Goal: Task Accomplishment & Management: Complete application form

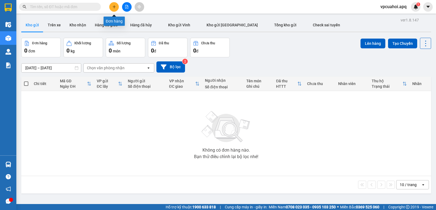
click at [115, 7] on icon "plus" at bounding box center [113, 7] width 3 height 0
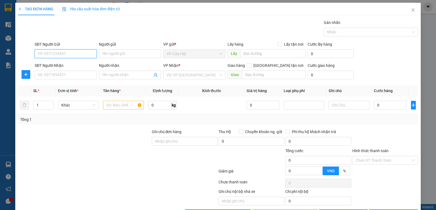
click at [42, 54] on input "SĐT Người Gửi" at bounding box center [66, 54] width 62 height 9
type input "0328261250"
drag, startPoint x: 76, startPoint y: 33, endPoint x: 95, endPoint y: 52, distance: 26.8
click at [77, 35] on div "Gói vận chuyển * Tiêu chuẩn Gán nhãn Nhãn" at bounding box center [225, 29] width 385 height 19
click at [108, 54] on input "Người gửi" at bounding box center [130, 54] width 62 height 9
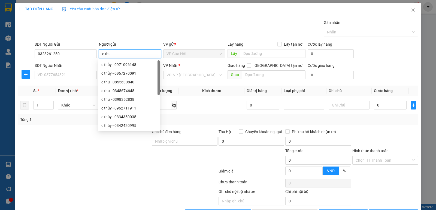
type input "c thu"
click at [110, 37] on div "Gói vận chuyển * Tiêu chuẩn Gán nhãn Nhãn" at bounding box center [225, 29] width 385 height 19
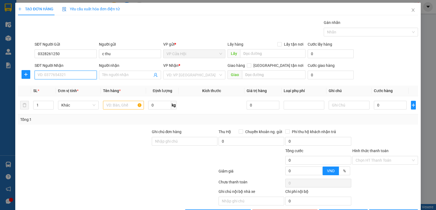
click at [60, 74] on input "SĐT Người Nhận" at bounding box center [66, 75] width 62 height 9
type input "0328261250"
click at [86, 36] on div "Gói vận chuyển * Tiêu chuẩn Gán nhãn Nhãn" at bounding box center [225, 29] width 385 height 19
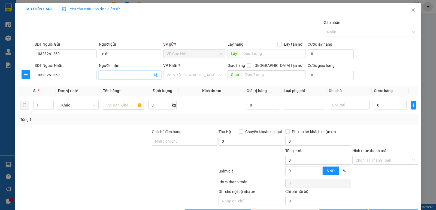
click at [106, 75] on input "Người nhận" at bounding box center [127, 75] width 50 height 6
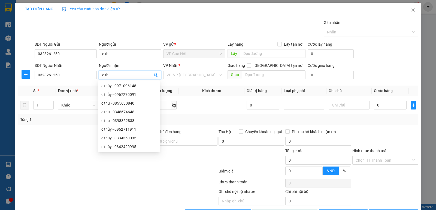
type input "c thu"
click at [129, 25] on div "Gói vận chuyển * Tiêu chuẩn Gán nhãn Nhãn" at bounding box center [225, 29] width 385 height 19
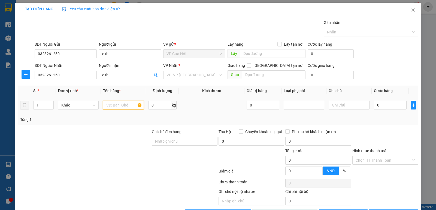
click at [109, 106] on input "text" at bounding box center [123, 105] width 41 height 9
type input "xe số"
click at [143, 33] on div "Gói vận chuyển * Tiêu chuẩn Gán nhãn Nhãn" at bounding box center [225, 29] width 385 height 19
click at [186, 73] on input "search" at bounding box center [192, 75] width 52 height 8
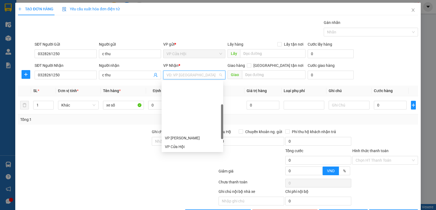
scroll to position [54, 0]
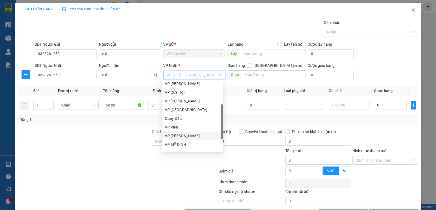
click at [179, 136] on div "VP [PERSON_NAME]" at bounding box center [192, 136] width 55 height 6
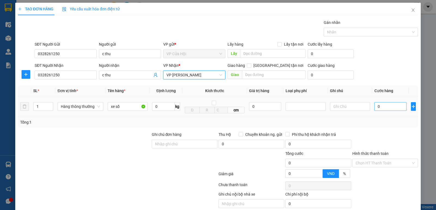
scroll to position [22, 0]
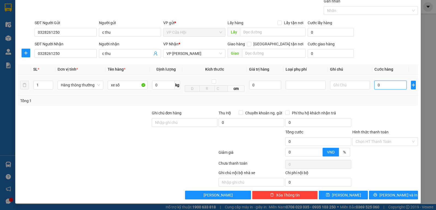
click at [380, 83] on input "0" at bounding box center [390, 85] width 32 height 9
type input "3"
type input "30"
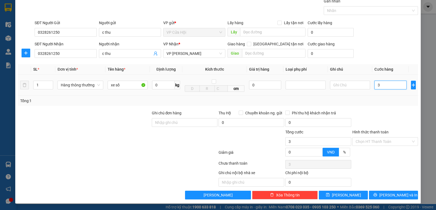
type input "30"
type input "300"
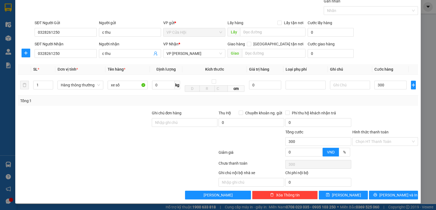
type input "300.000"
click at [373, 107] on div "Transit Pickup Surcharge Ids Transit Deliver Surcharge Ids Transit Deliver Surc…" at bounding box center [218, 99] width 400 height 202
click at [166, 145] on div at bounding box center [184, 138] width 67 height 19
click at [240, 143] on div at bounding box center [251, 138] width 67 height 19
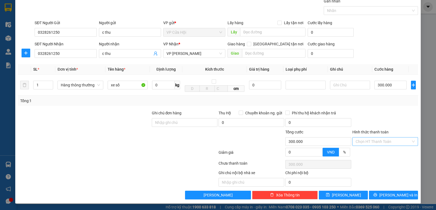
click at [382, 141] on input "Hình thức thanh toán" at bounding box center [382, 142] width 55 height 8
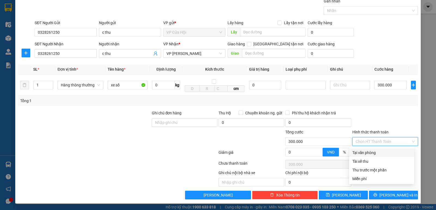
click at [373, 152] on div "Tại văn phòng" at bounding box center [381, 153] width 59 height 6
type input "0"
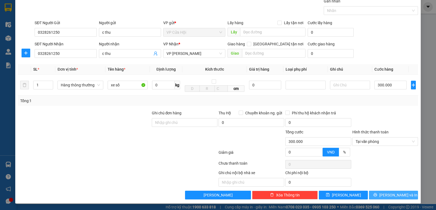
click at [386, 195] on span "[PERSON_NAME] và In" at bounding box center [398, 195] width 38 height 6
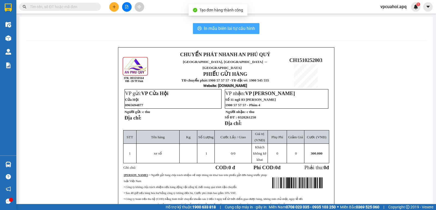
click at [219, 27] on span "In mẫu biên lai tự cấu hình" at bounding box center [229, 28] width 51 height 7
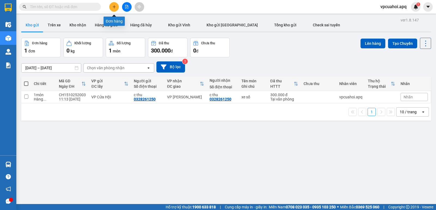
click at [114, 9] on button at bounding box center [114, 7] width 10 height 10
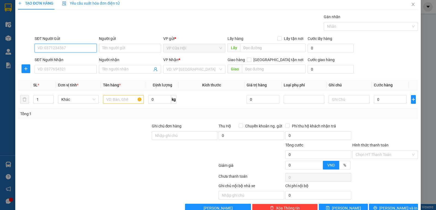
scroll to position [19, 0]
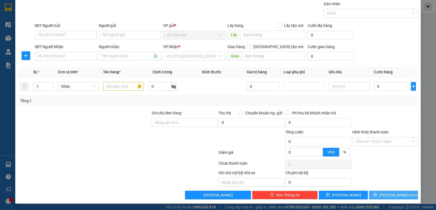
click at [378, 197] on button "[PERSON_NAME] và In" at bounding box center [393, 195] width 49 height 9
